Goal: Task Accomplishment & Management: Complete application form

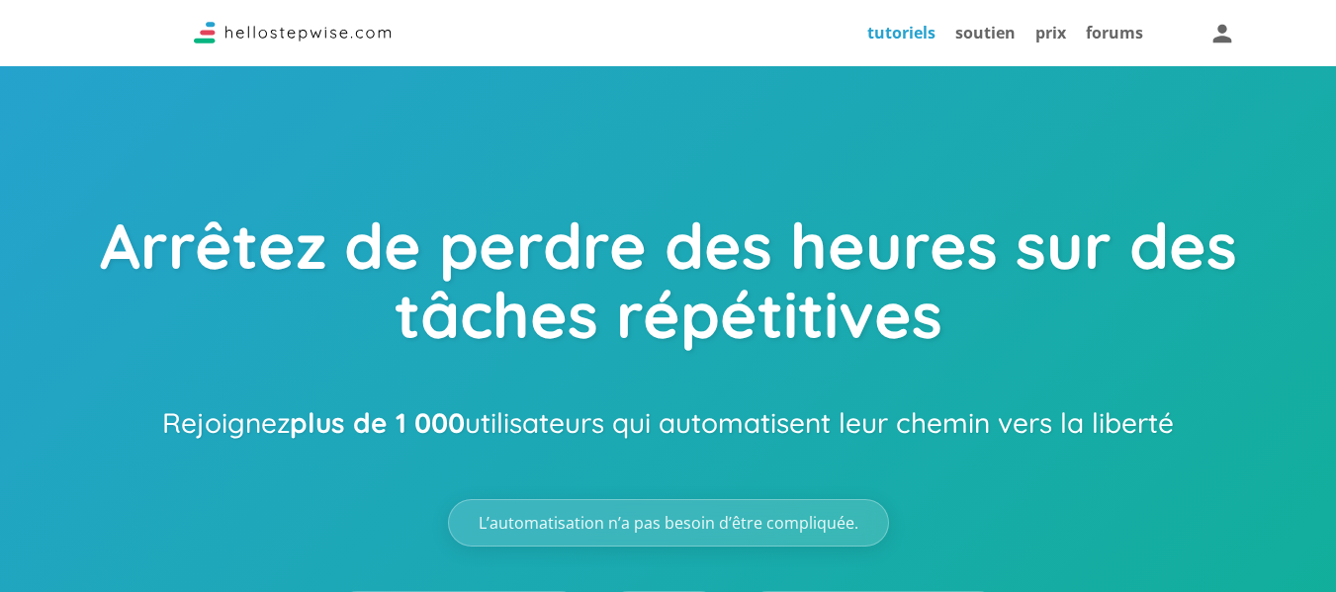
click at [903, 42] on font "tutoriels" at bounding box center [901, 33] width 68 height 22
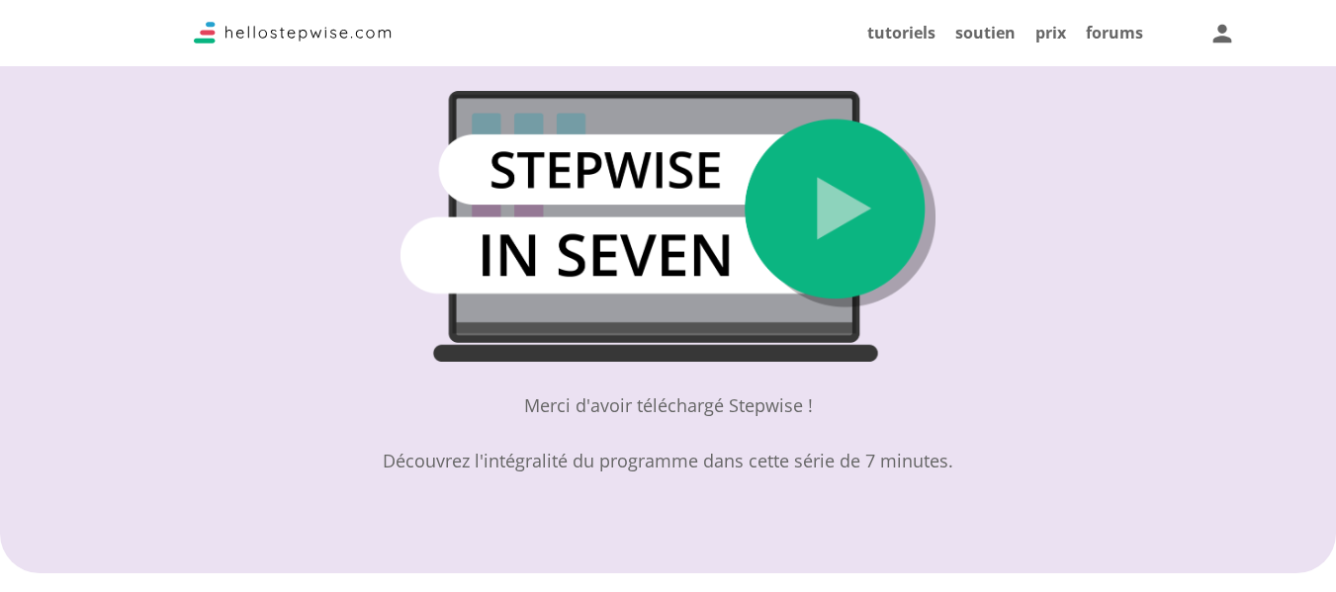
scroll to position [99, 0]
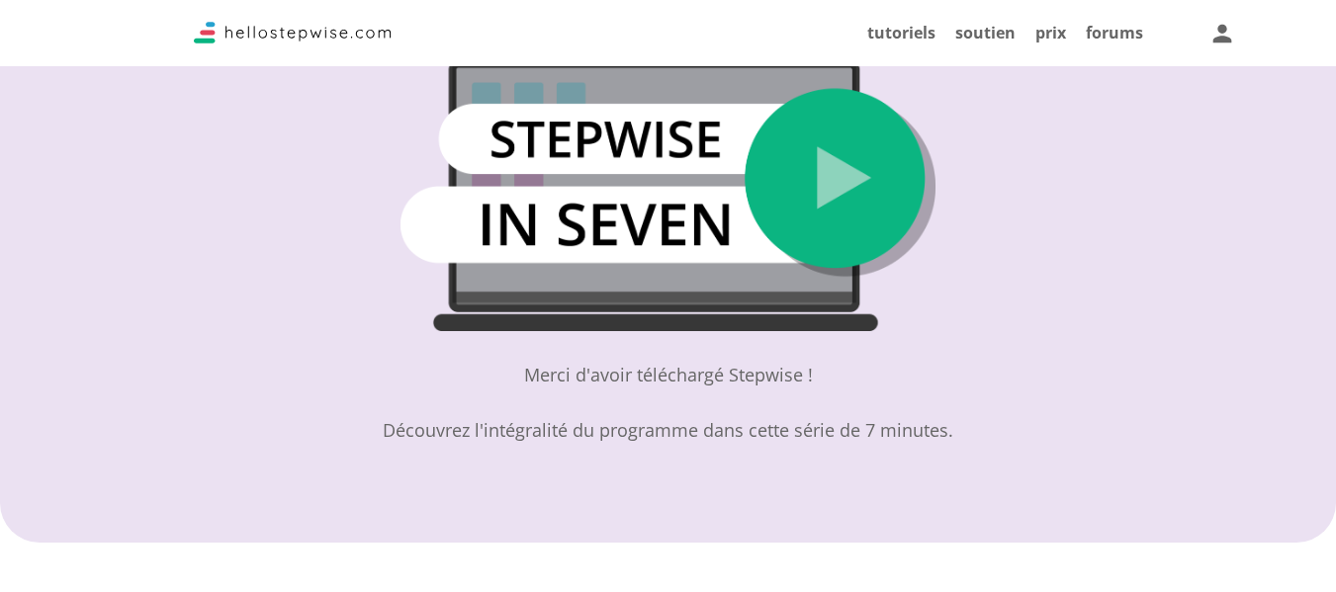
click at [815, 194] on img at bounding box center [667, 195] width 534 height 271
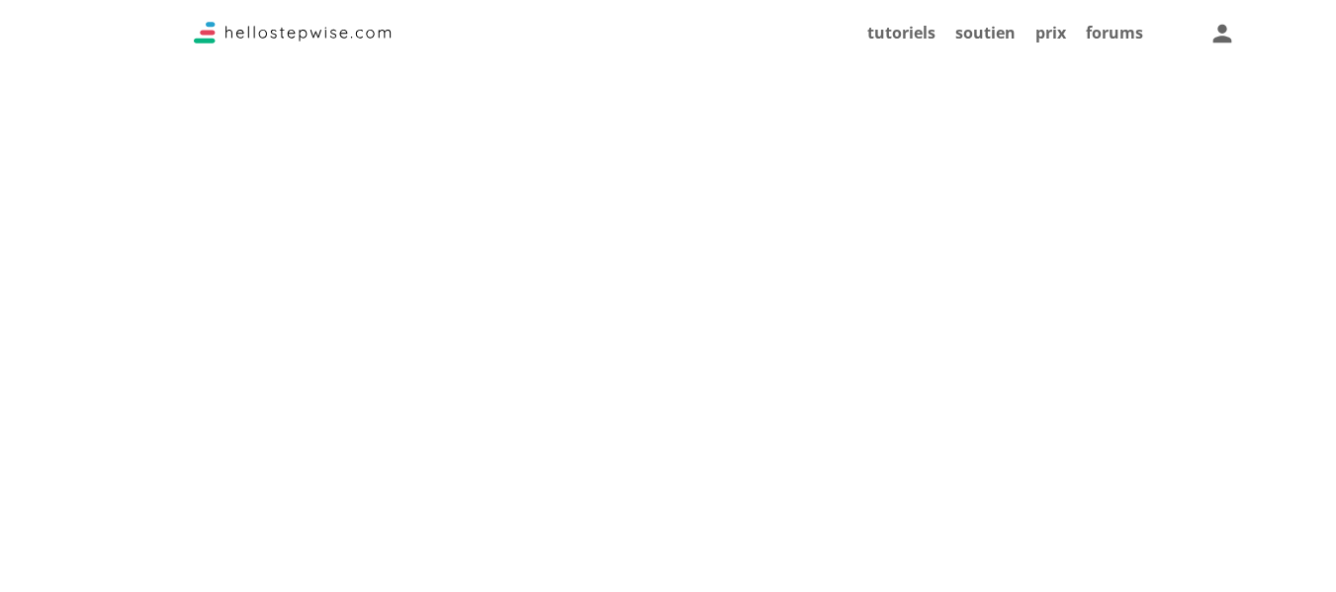
scroll to position [2702, 0]
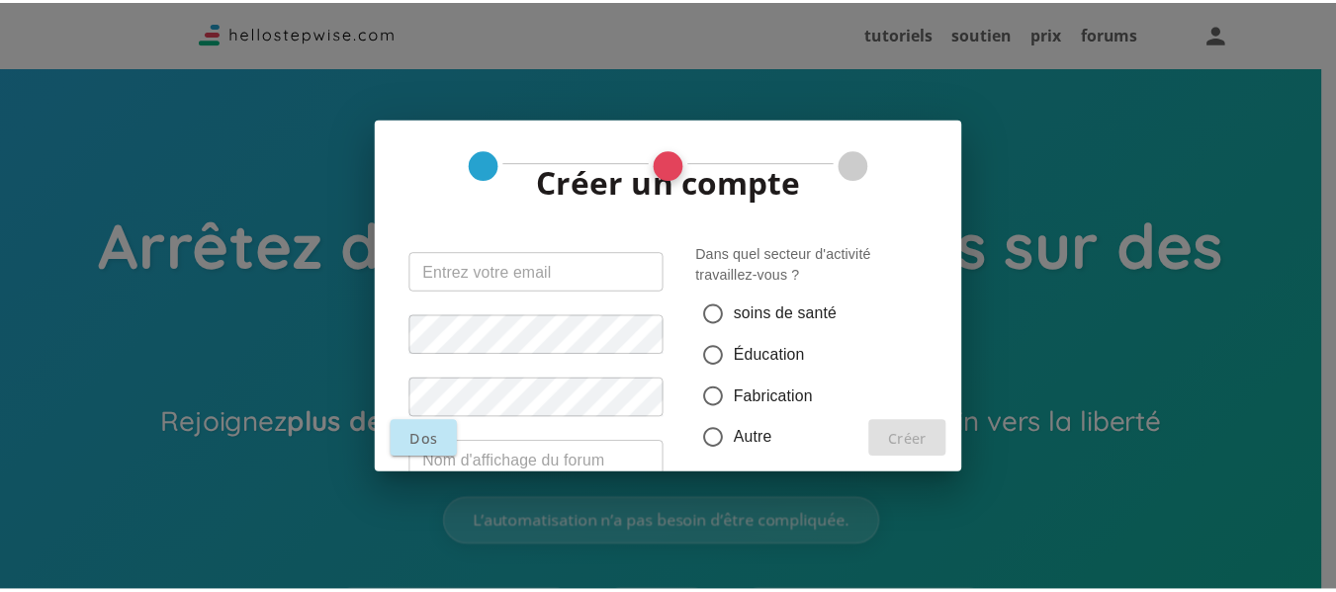
scroll to position [129, 0]
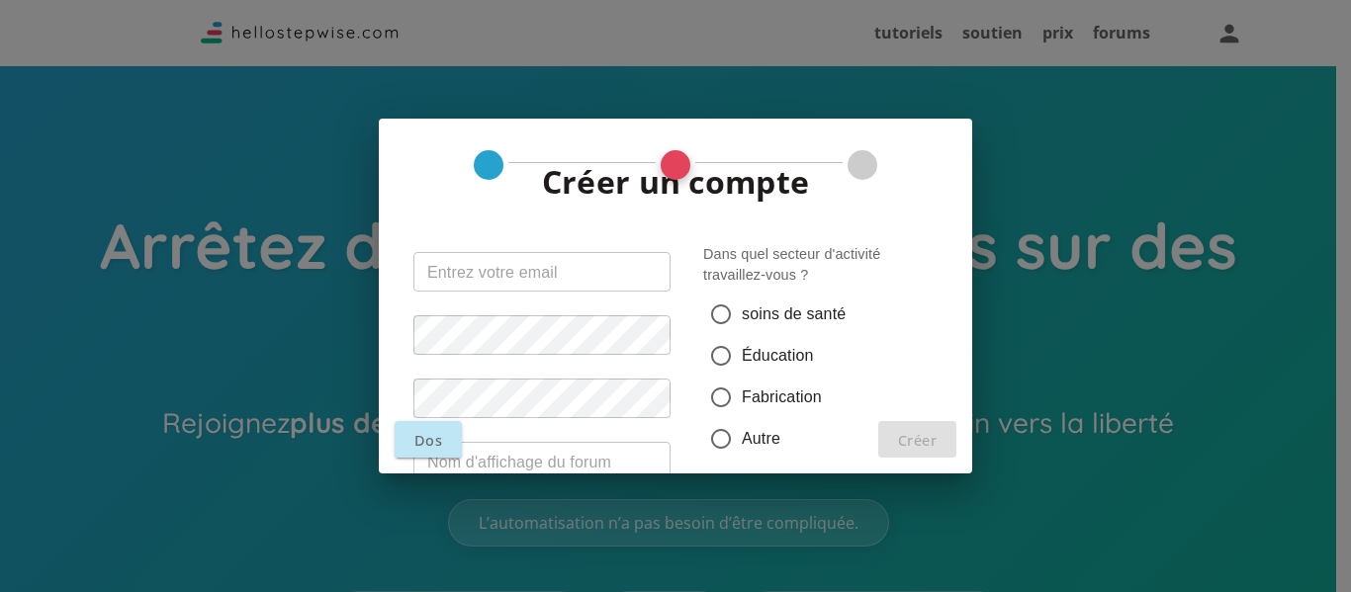
click at [567, 273] on input "text" at bounding box center [541, 272] width 257 height 40
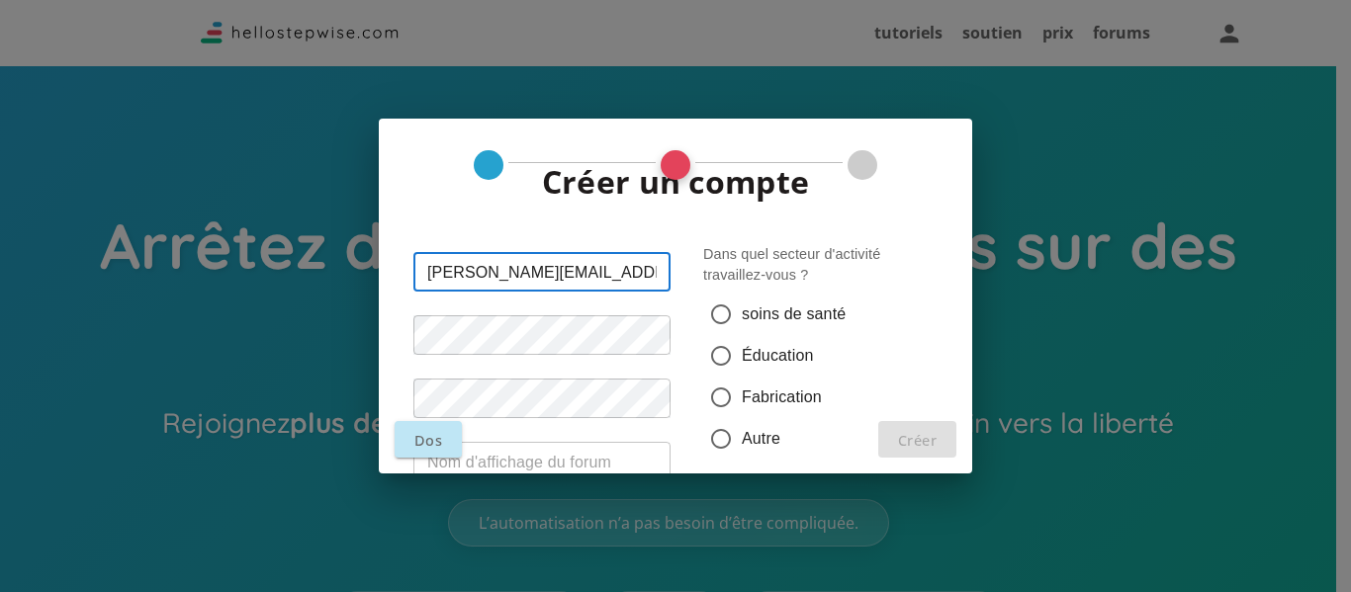
type input "anderson.koffi@gmail.com"
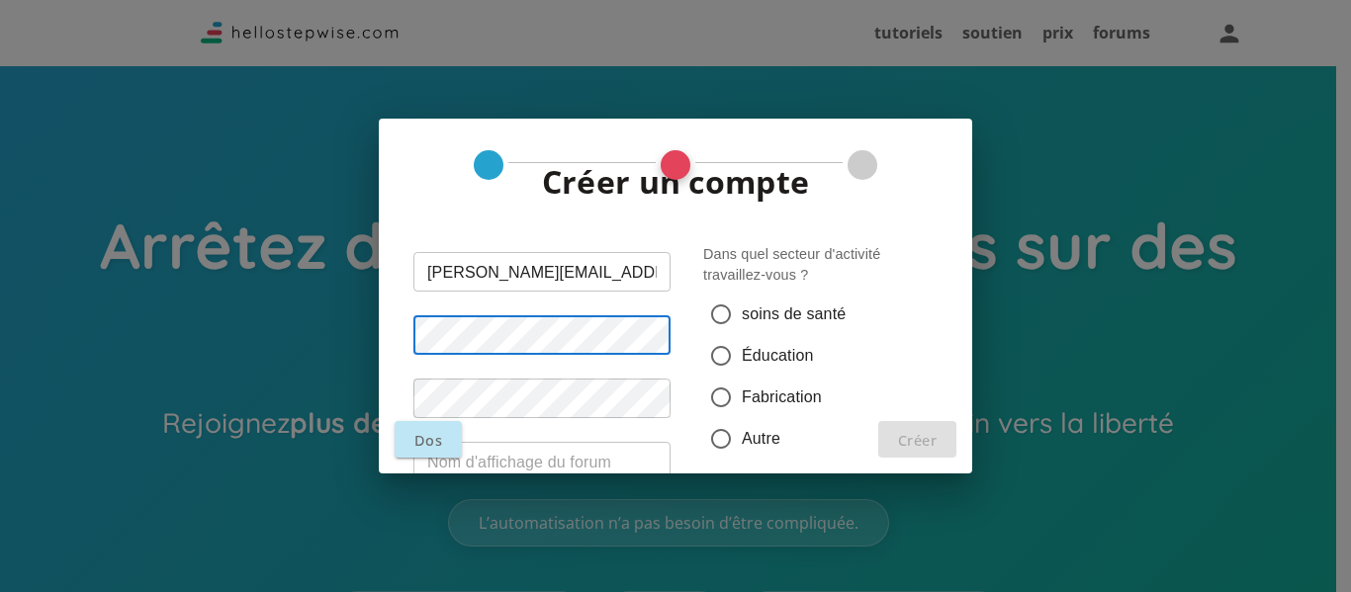
click at [716, 349] on input "Éducation" at bounding box center [721, 356] width 42 height 42
radio input "true"
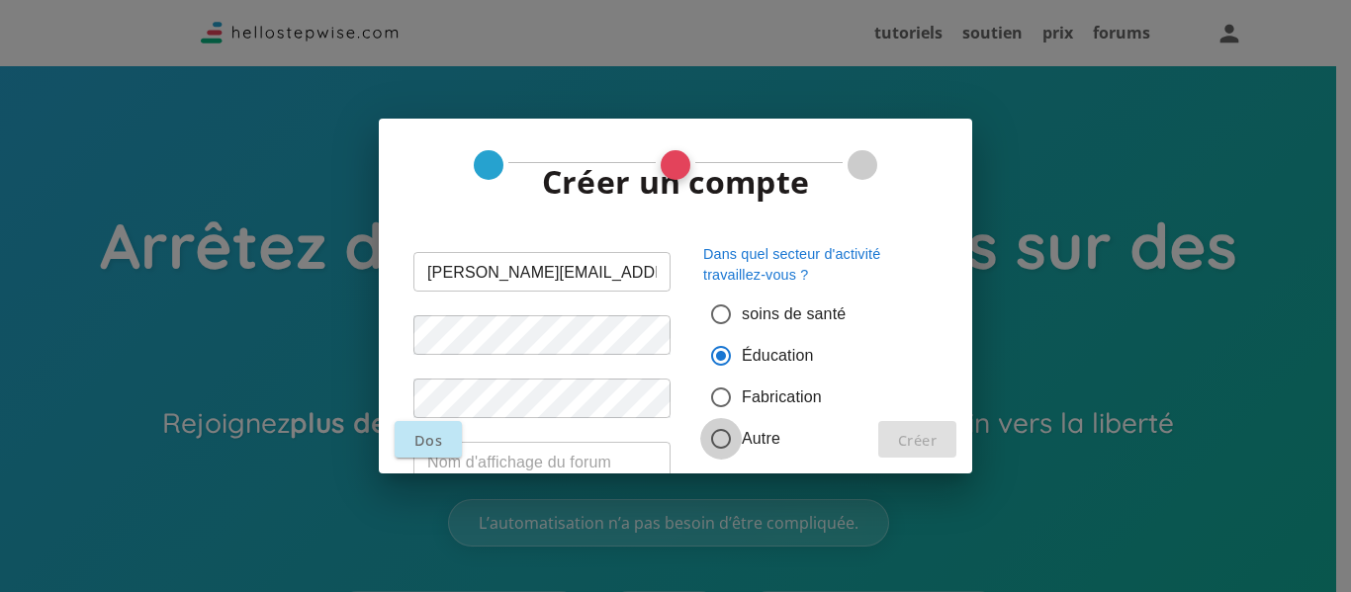
click at [703, 434] on input "Autre" at bounding box center [721, 439] width 42 height 42
radio input "true"
drag, startPoint x: 907, startPoint y: 339, endPoint x: 924, endPoint y: 332, distance: 18.2
click at [919, 339] on label "Éducation" at bounding box center [811, 356] width 222 height 42
click at [742, 339] on input "Éducation" at bounding box center [721, 356] width 42 height 42
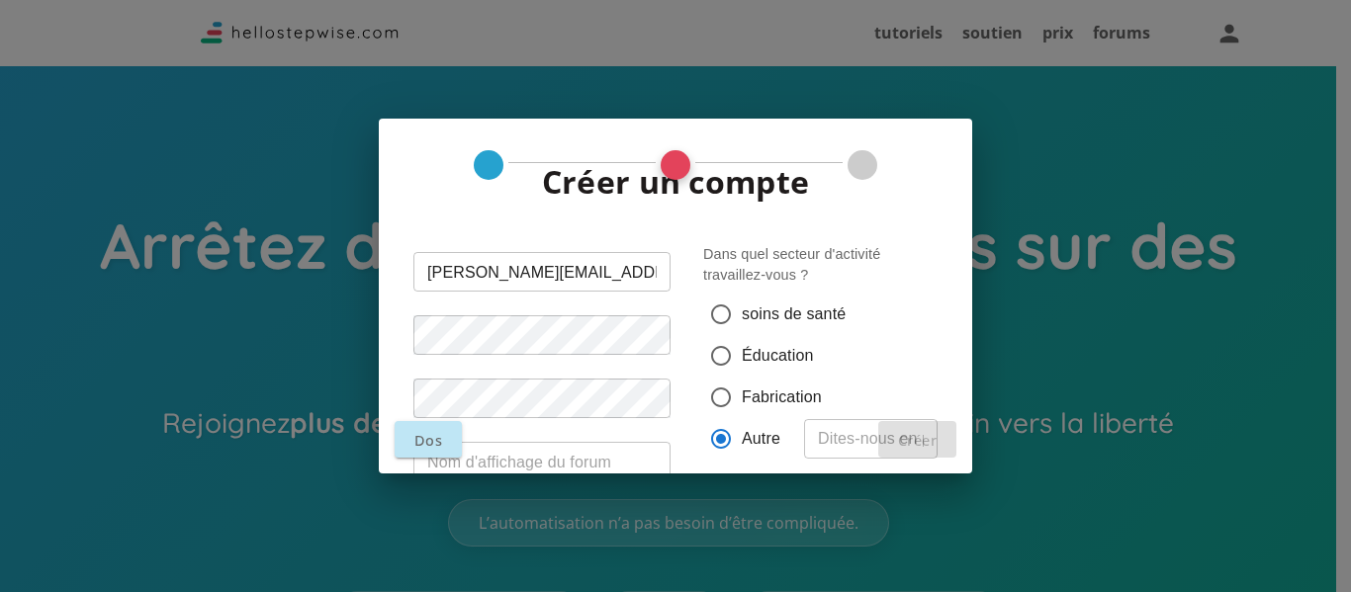
radio input "true"
click at [487, 468] on input "text" at bounding box center [541, 462] width 257 height 40
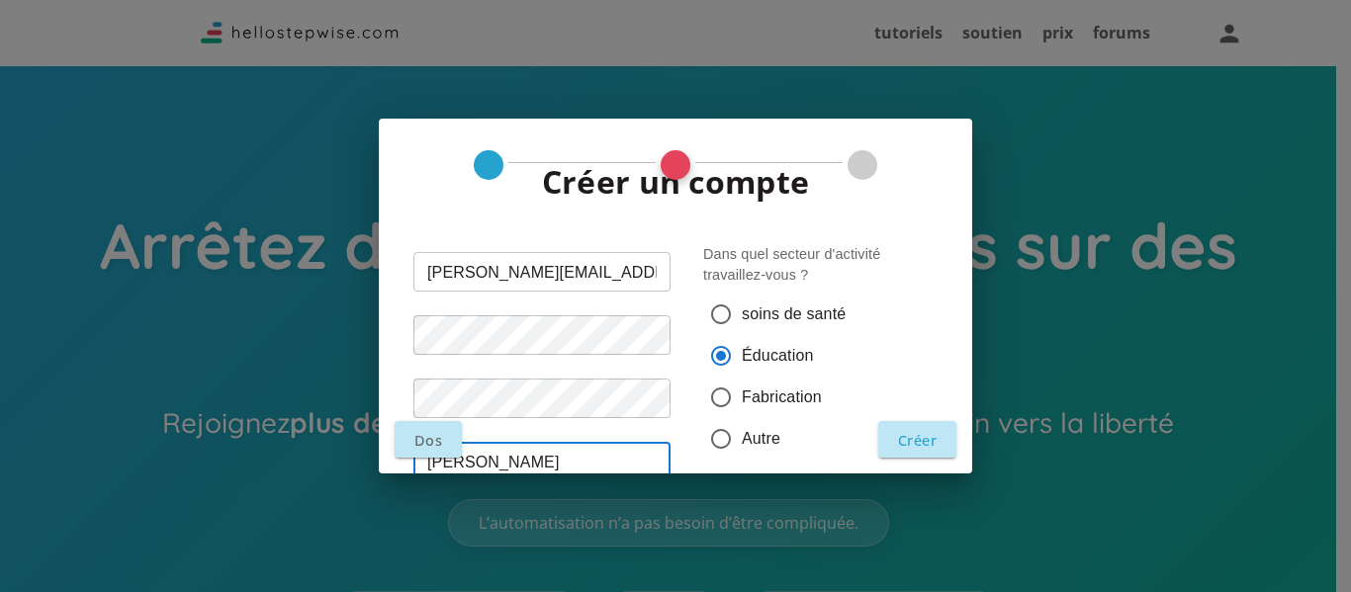
type input "Anderson"
click at [922, 439] on font "Créer" at bounding box center [917, 440] width 39 height 19
click at [919, 447] on font "Créer" at bounding box center [917, 440] width 39 height 19
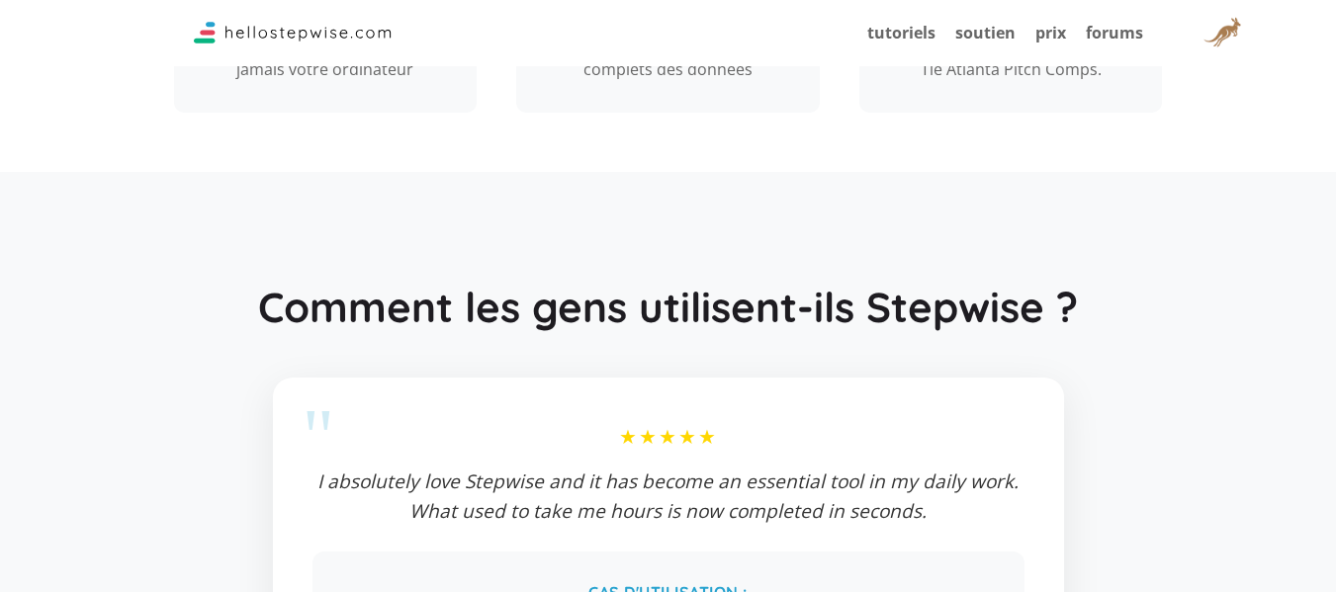
scroll to position [2077, 0]
